Goal: Download file/media

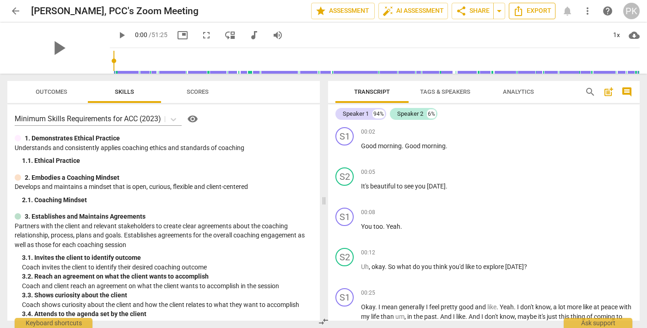
scroll to position [4406, 0]
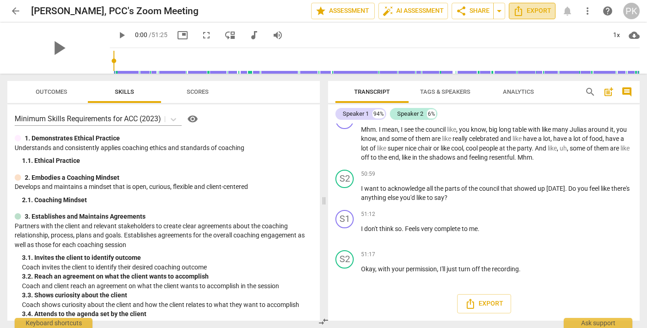
click at [528, 11] on span "Export" at bounding box center [532, 10] width 38 height 11
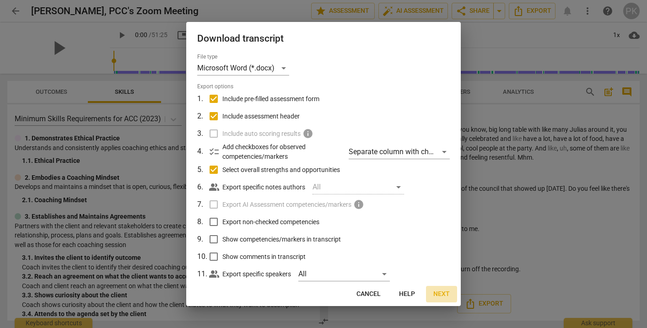
click at [443, 294] on span "Next" at bounding box center [442, 294] width 16 height 9
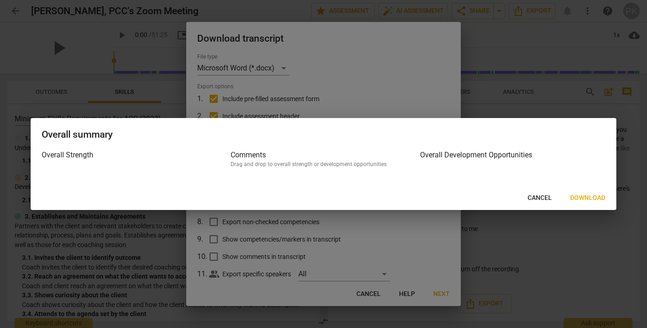
click at [591, 196] on span "Download" at bounding box center [587, 198] width 35 height 9
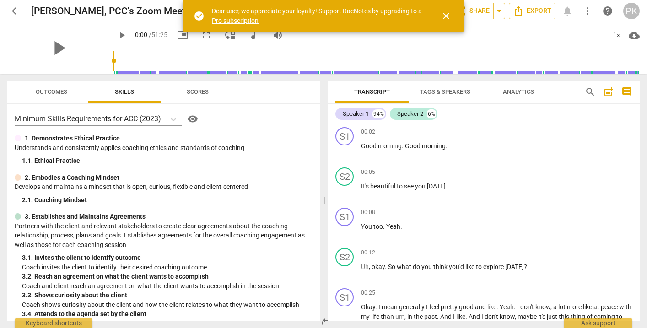
click at [450, 16] on span "close" at bounding box center [446, 16] width 11 height 11
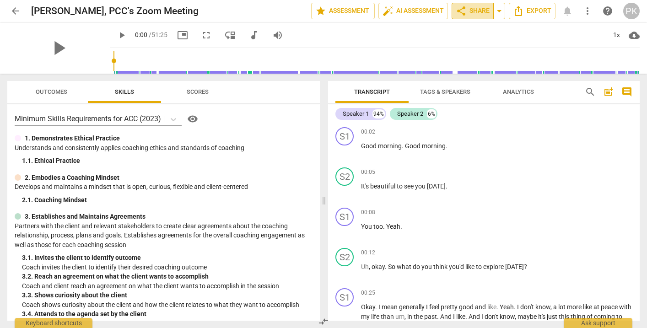
click at [478, 10] on span "share Share" at bounding box center [473, 10] width 34 height 11
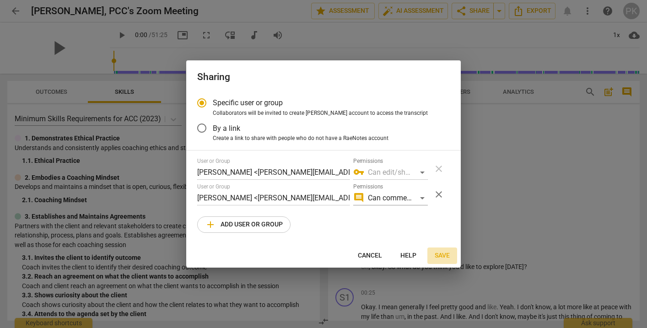
click at [445, 255] on span "Save" at bounding box center [442, 255] width 15 height 9
radio input "false"
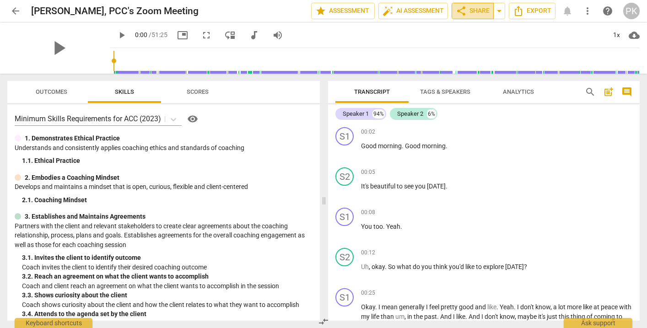
click at [472, 9] on span "share Share" at bounding box center [473, 10] width 34 height 11
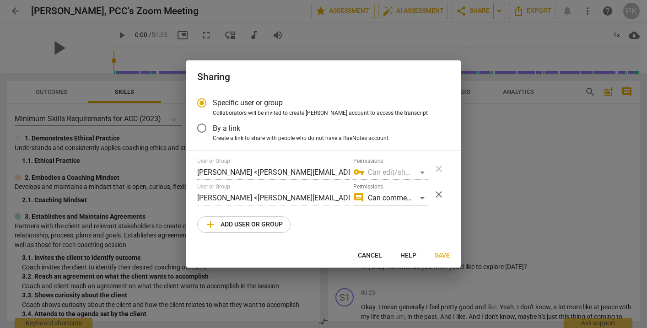
click at [440, 253] on span "Save" at bounding box center [442, 255] width 15 height 9
radio input "false"
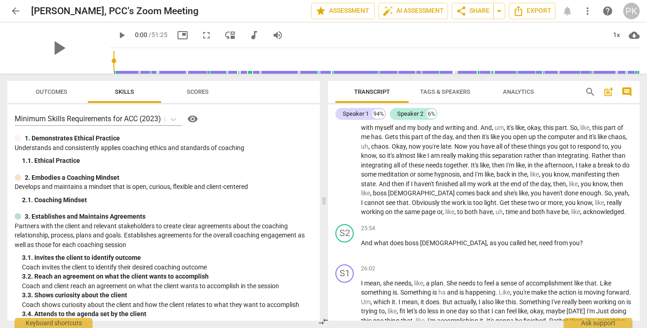
scroll to position [2177, 0]
